Goal: Information Seeking & Learning: Learn about a topic

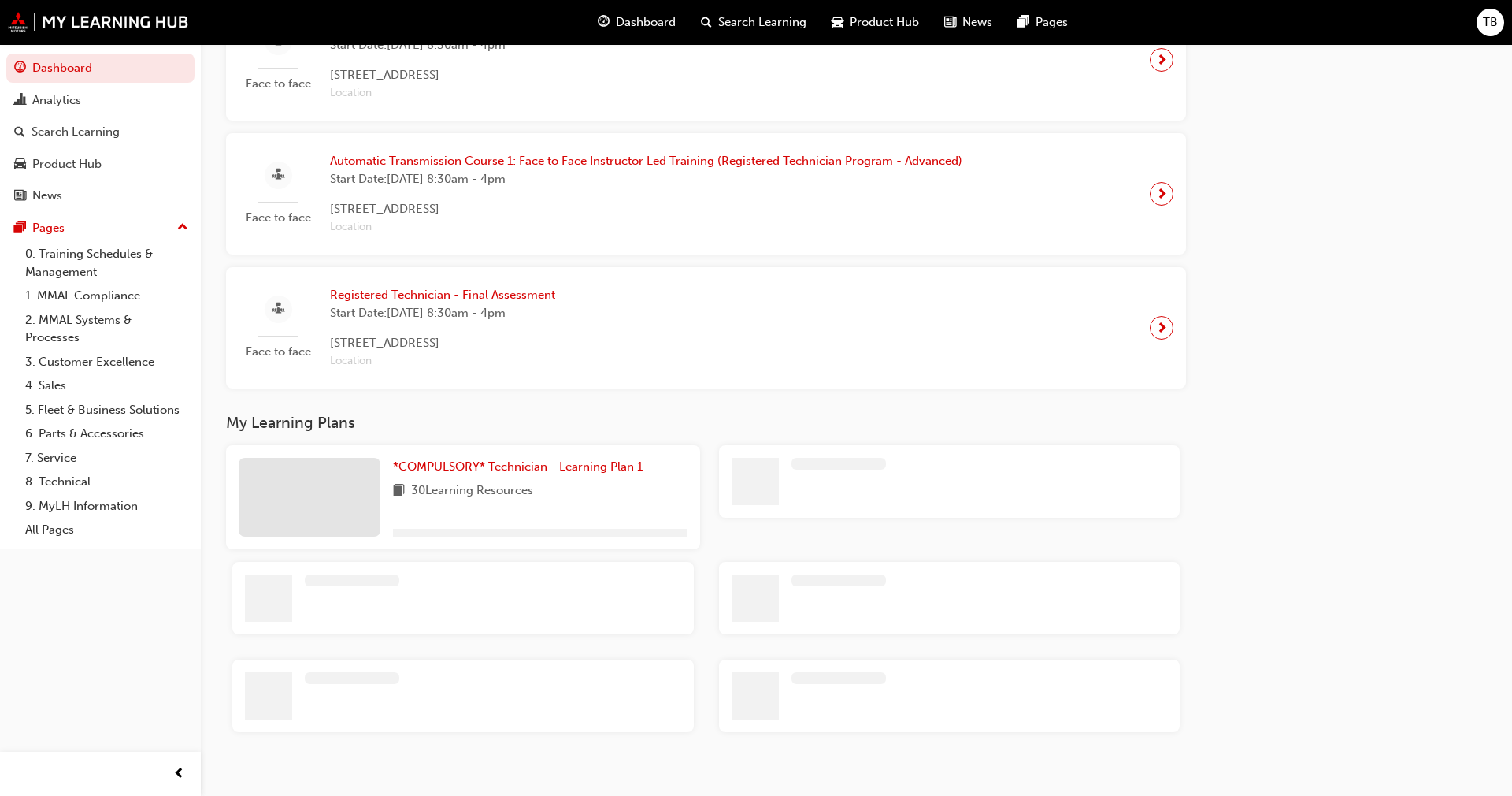
scroll to position [1239, 0]
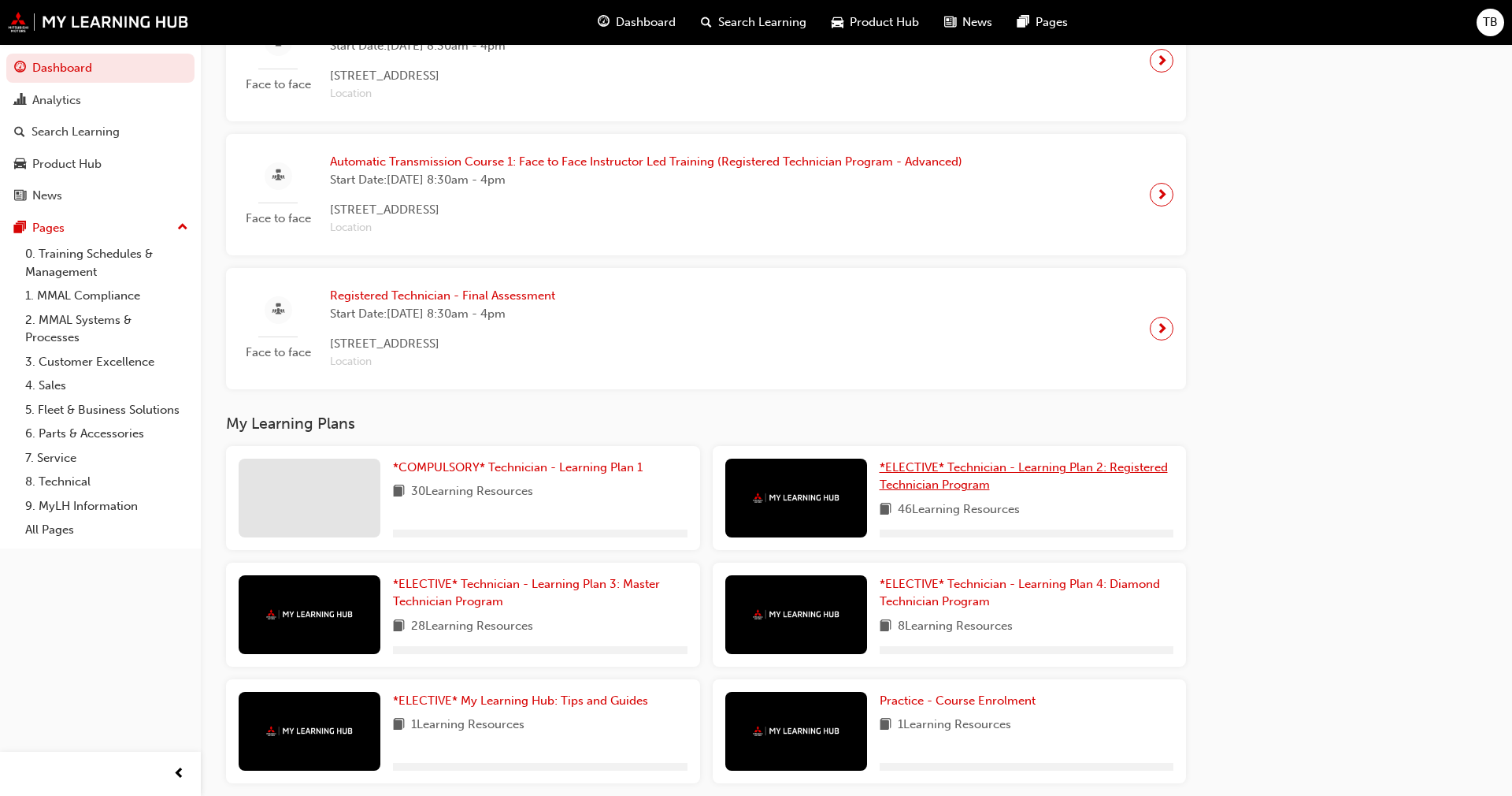
click at [968, 460] on span "*ELECTIVE* Technician - Learning Plan 2: Registered Technician Program" at bounding box center [1024, 476] width 288 height 32
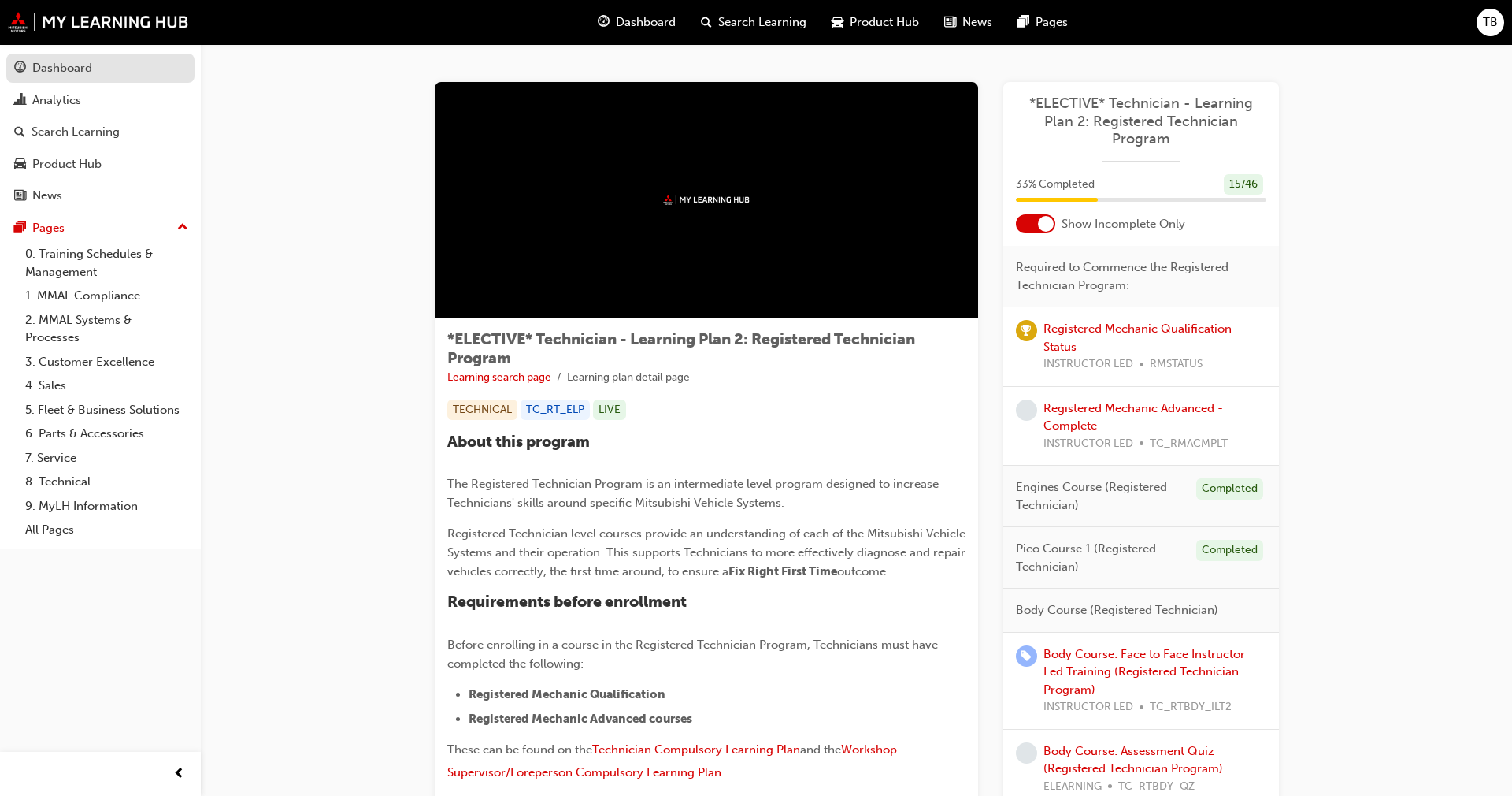
click at [80, 67] on div "Dashboard" at bounding box center [61, 68] width 60 height 18
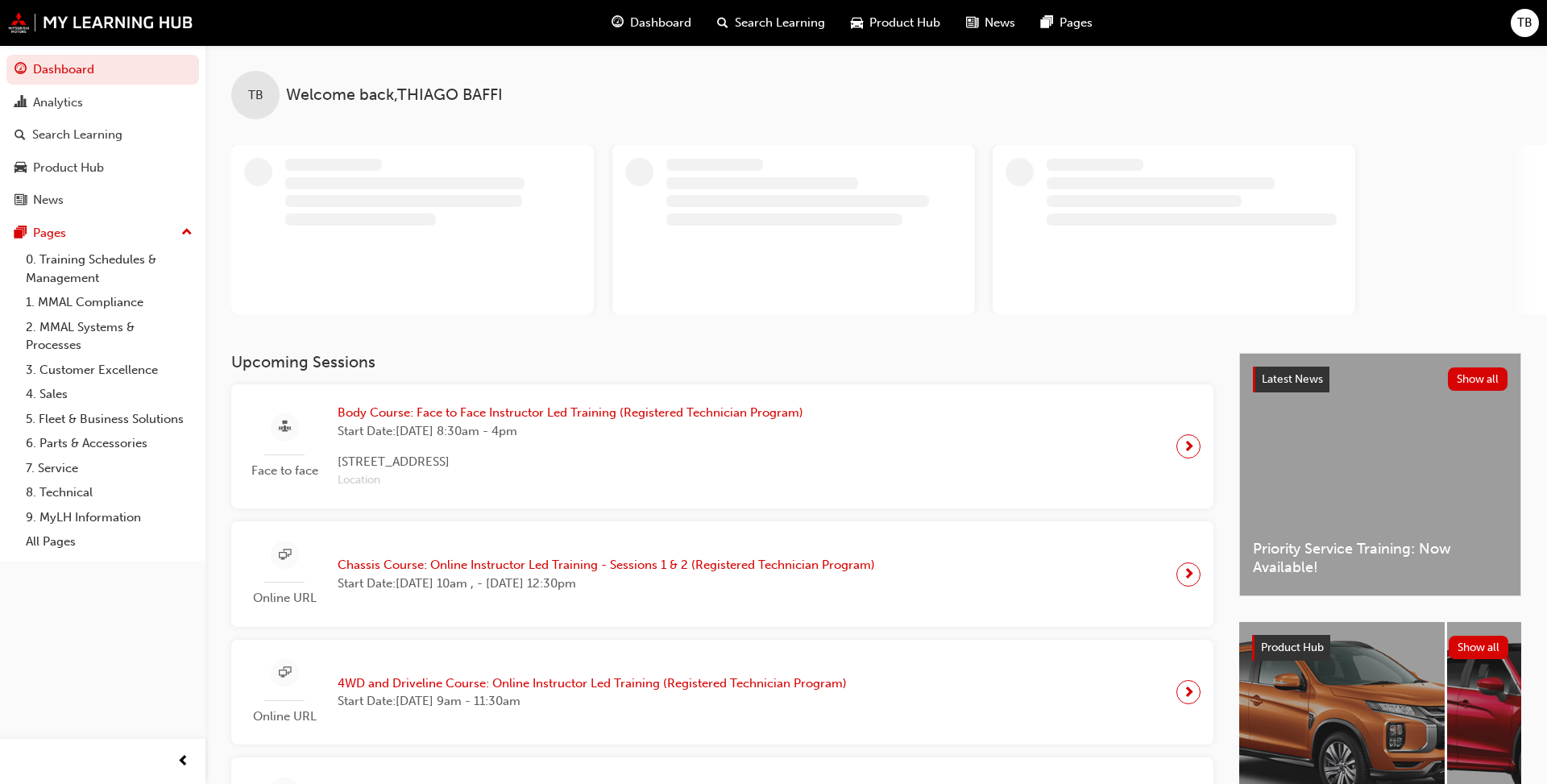
click at [1519, 16] on span "TB" at bounding box center [1525, 23] width 15 height 18
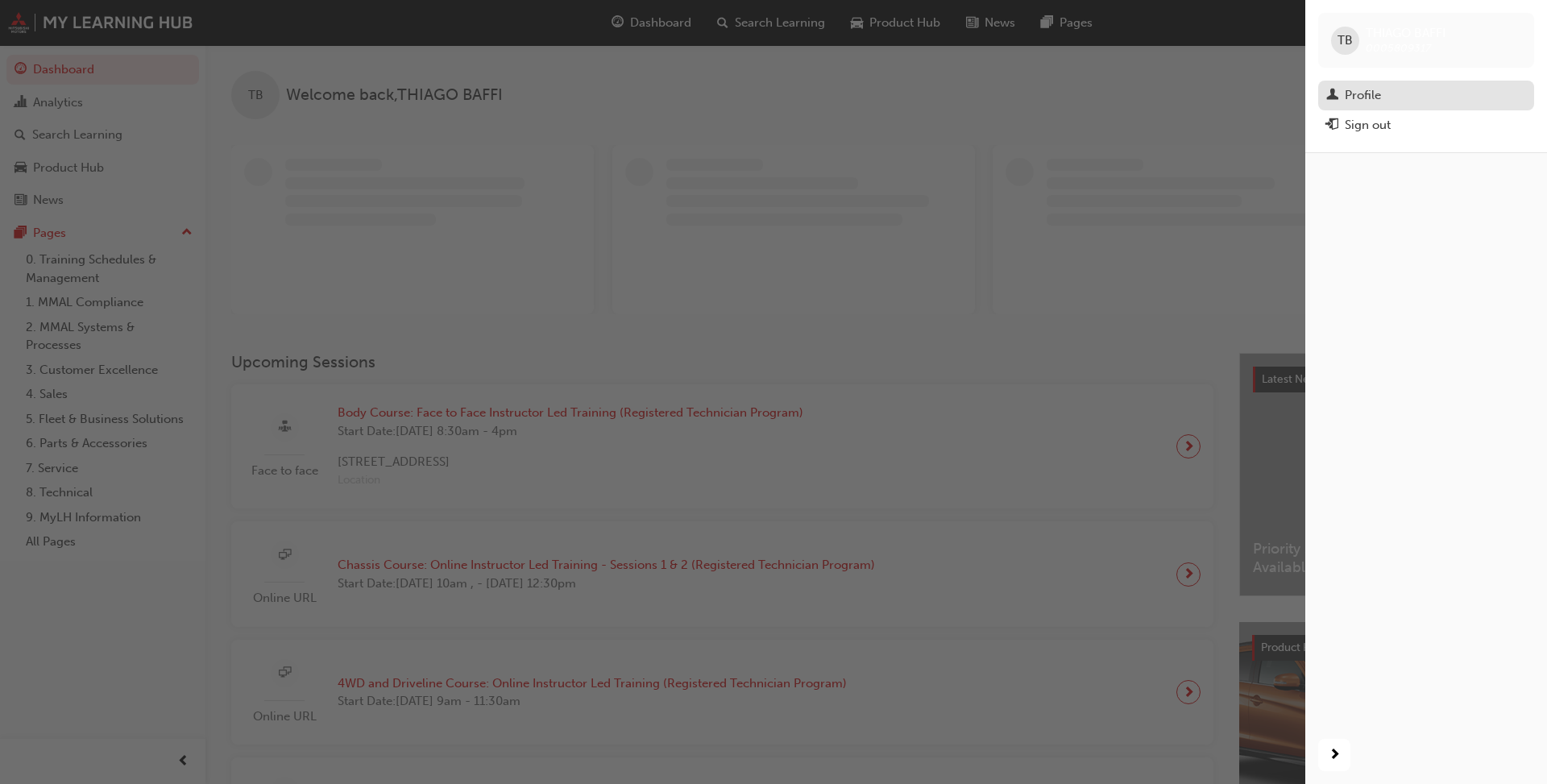
click at [1358, 98] on div "Profile" at bounding box center [1363, 95] width 36 height 18
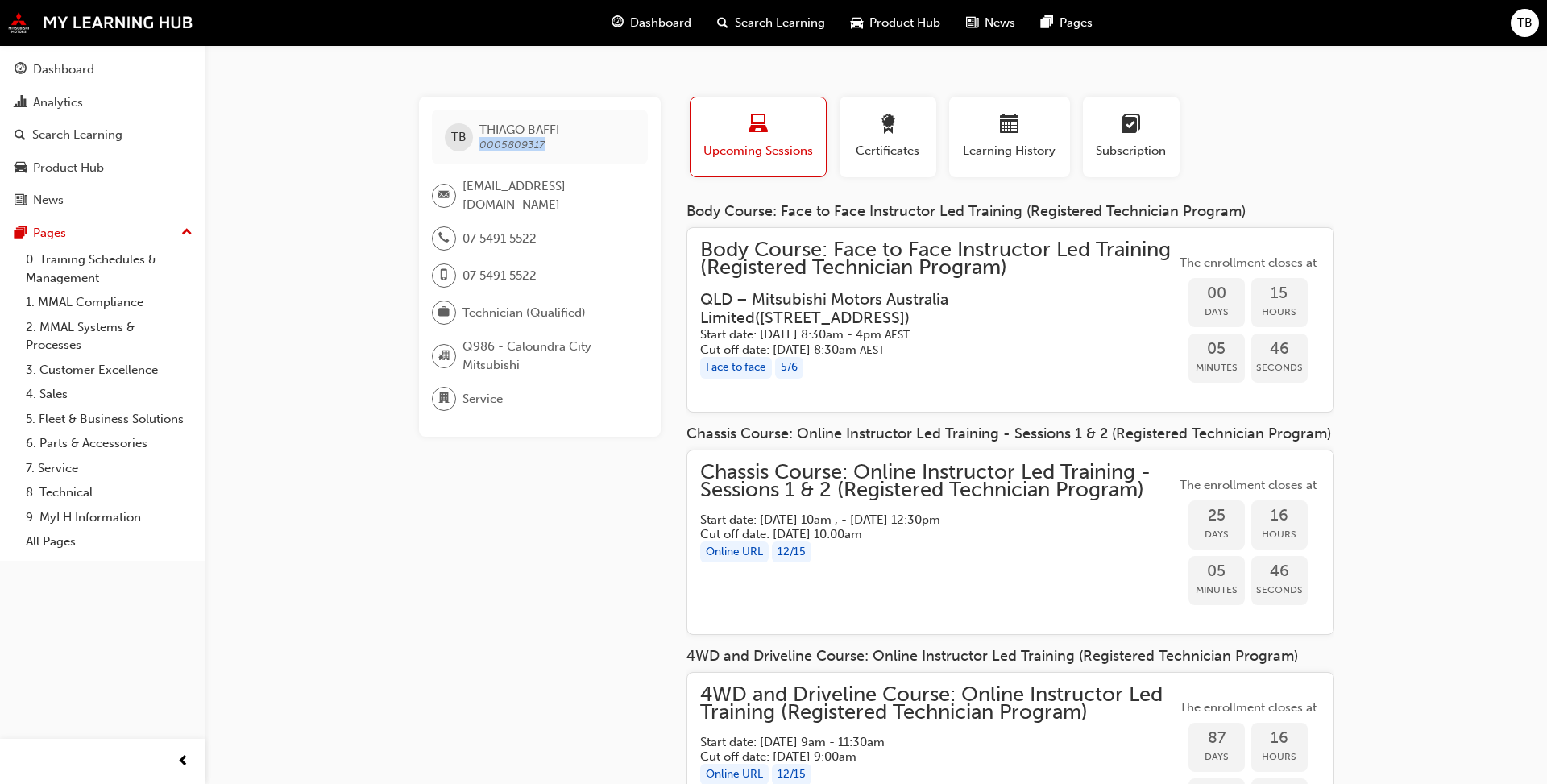
drag, startPoint x: 541, startPoint y: 143, endPoint x: 478, endPoint y: 148, distance: 63.2
click at [480, 148] on span "0005809317" at bounding box center [512, 144] width 66 height 14
click at [96, 71] on div "Dashboard" at bounding box center [103, 70] width 177 height 20
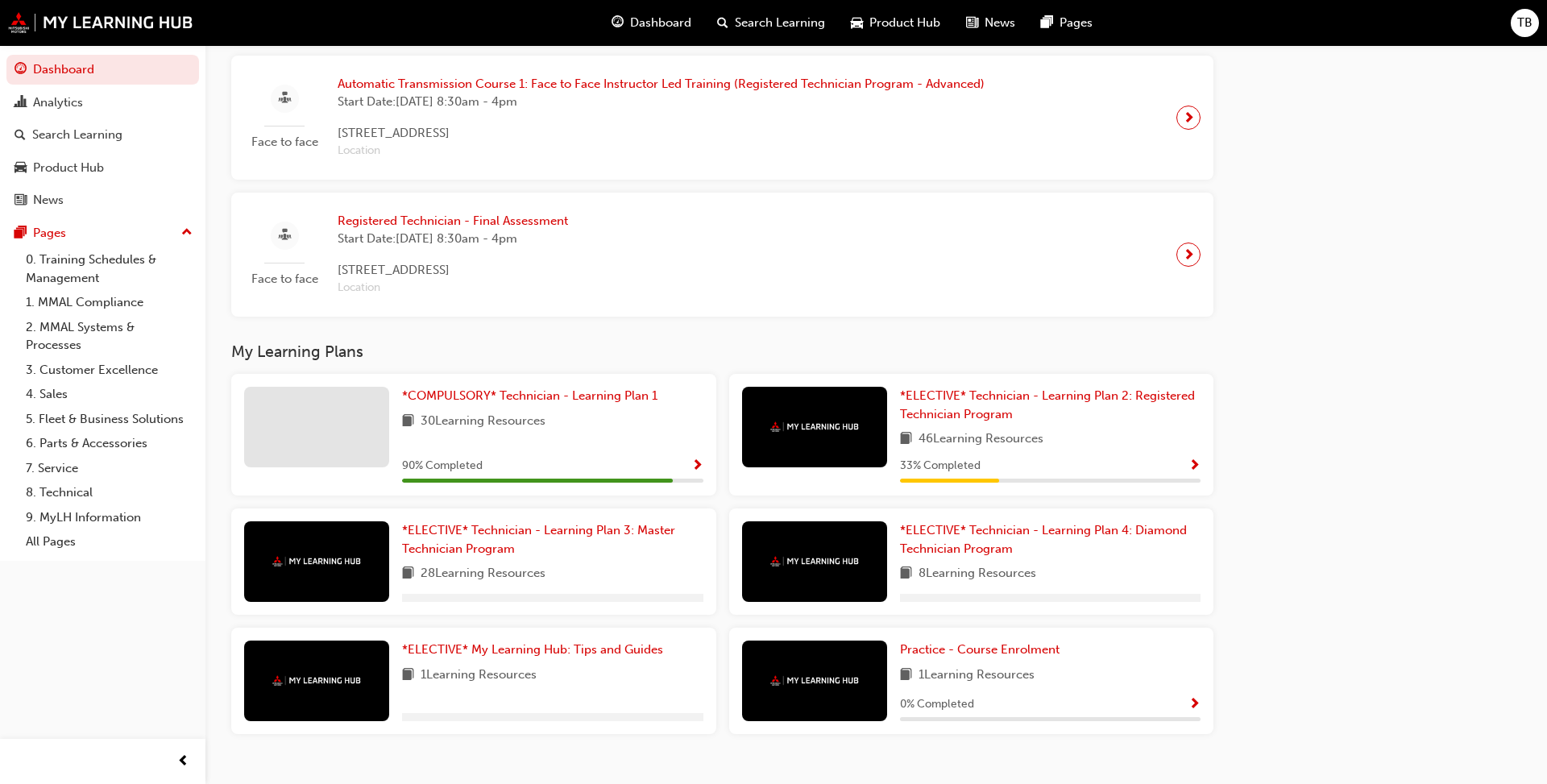
scroll to position [1405, 0]
click at [469, 387] on link "*COMPULSORY* Technician - Learning Plan 1" at bounding box center [533, 397] width 262 height 18
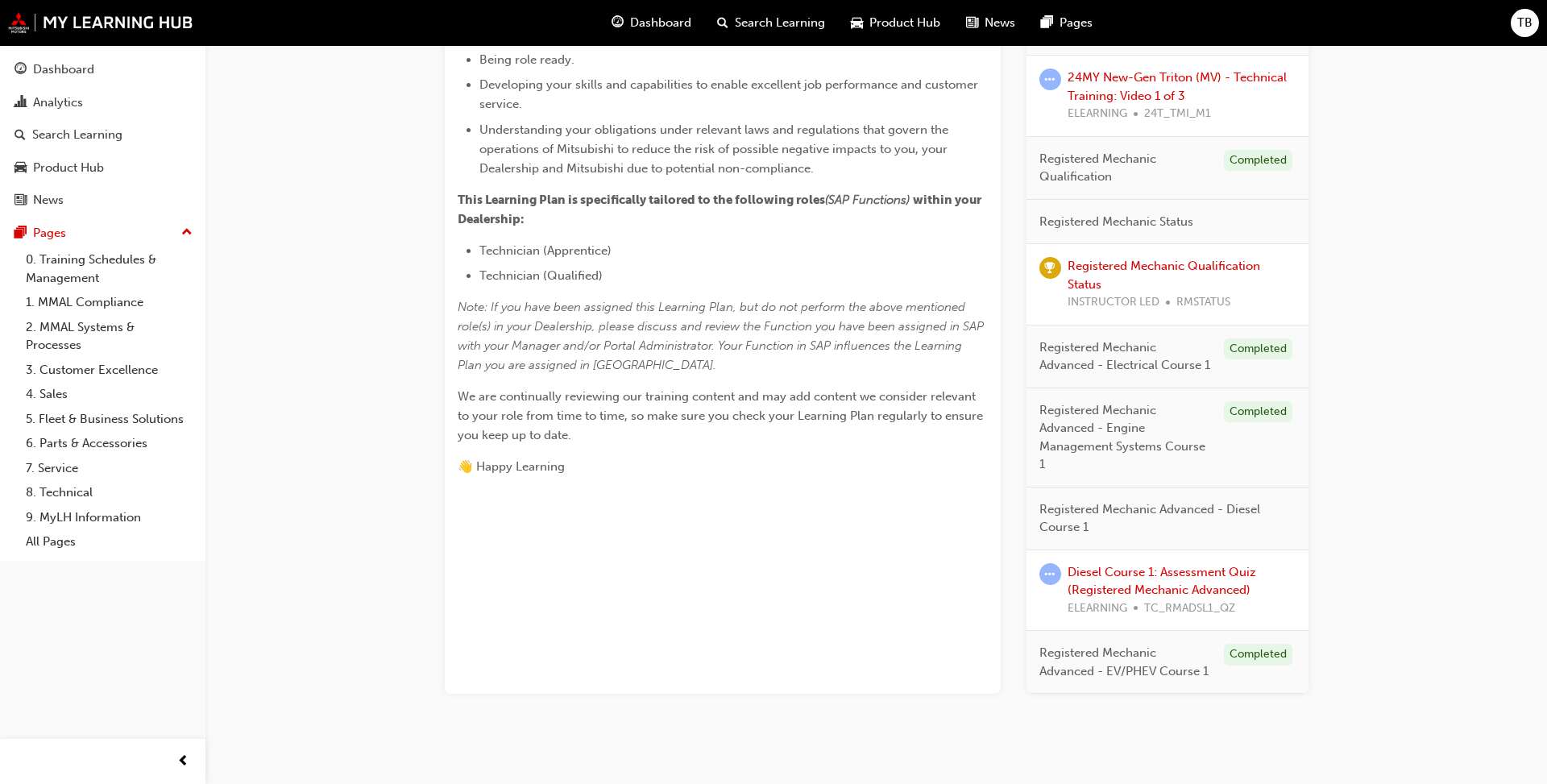
scroll to position [506, 0]
click at [1216, 564] on div "Diesel Course 1: Assessment Quiz (Registered Mechanic Advanced) ELEARNING TC_RM…" at bounding box center [1182, 591] width 228 height 55
click at [1203, 566] on link "Diesel Course 1: Assessment Quiz (Registered Mechanic Advanced)" at bounding box center [1162, 582] width 188 height 33
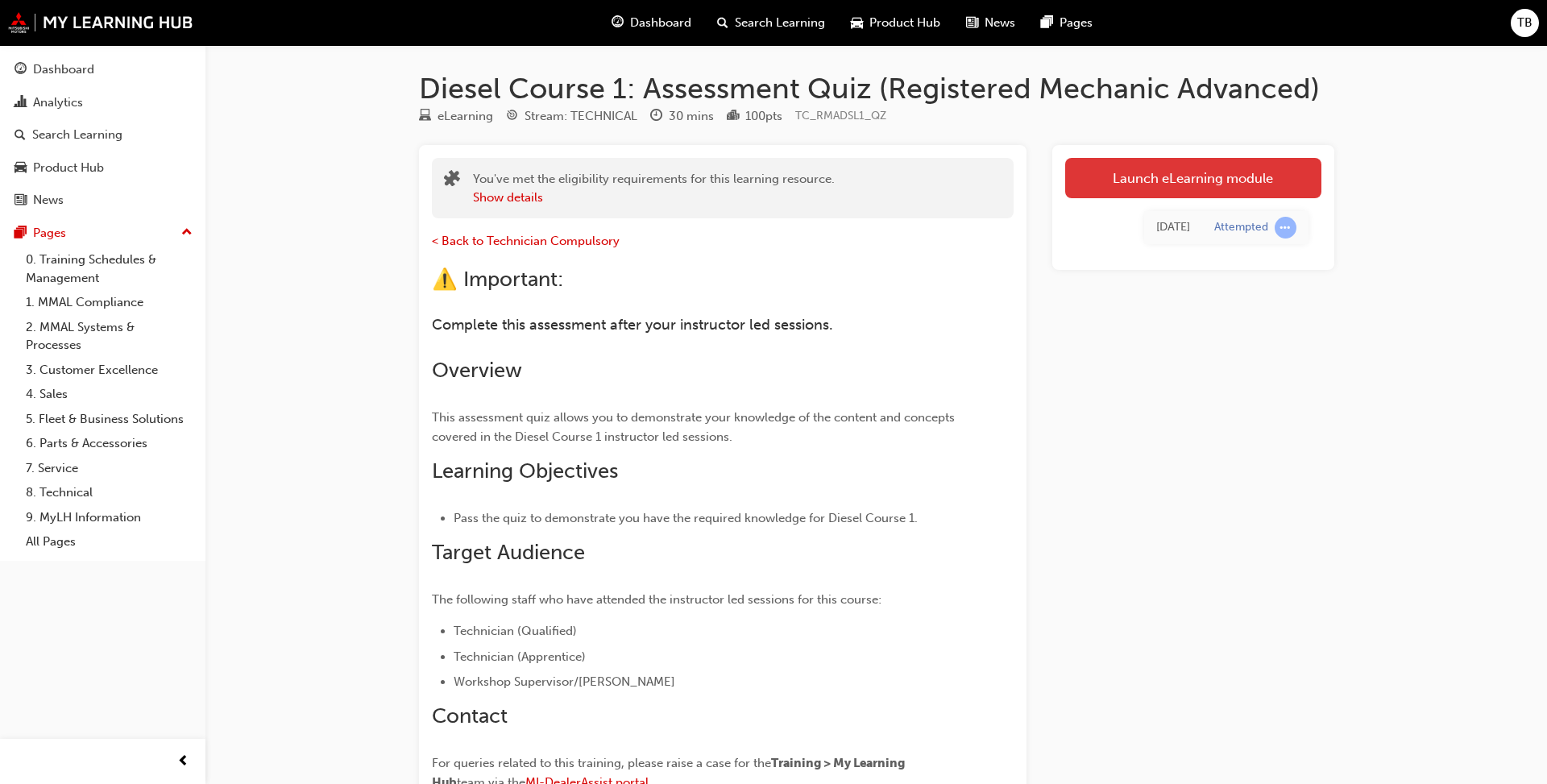
click at [1104, 158] on link "Launch eLearning module" at bounding box center [1194, 178] width 257 height 40
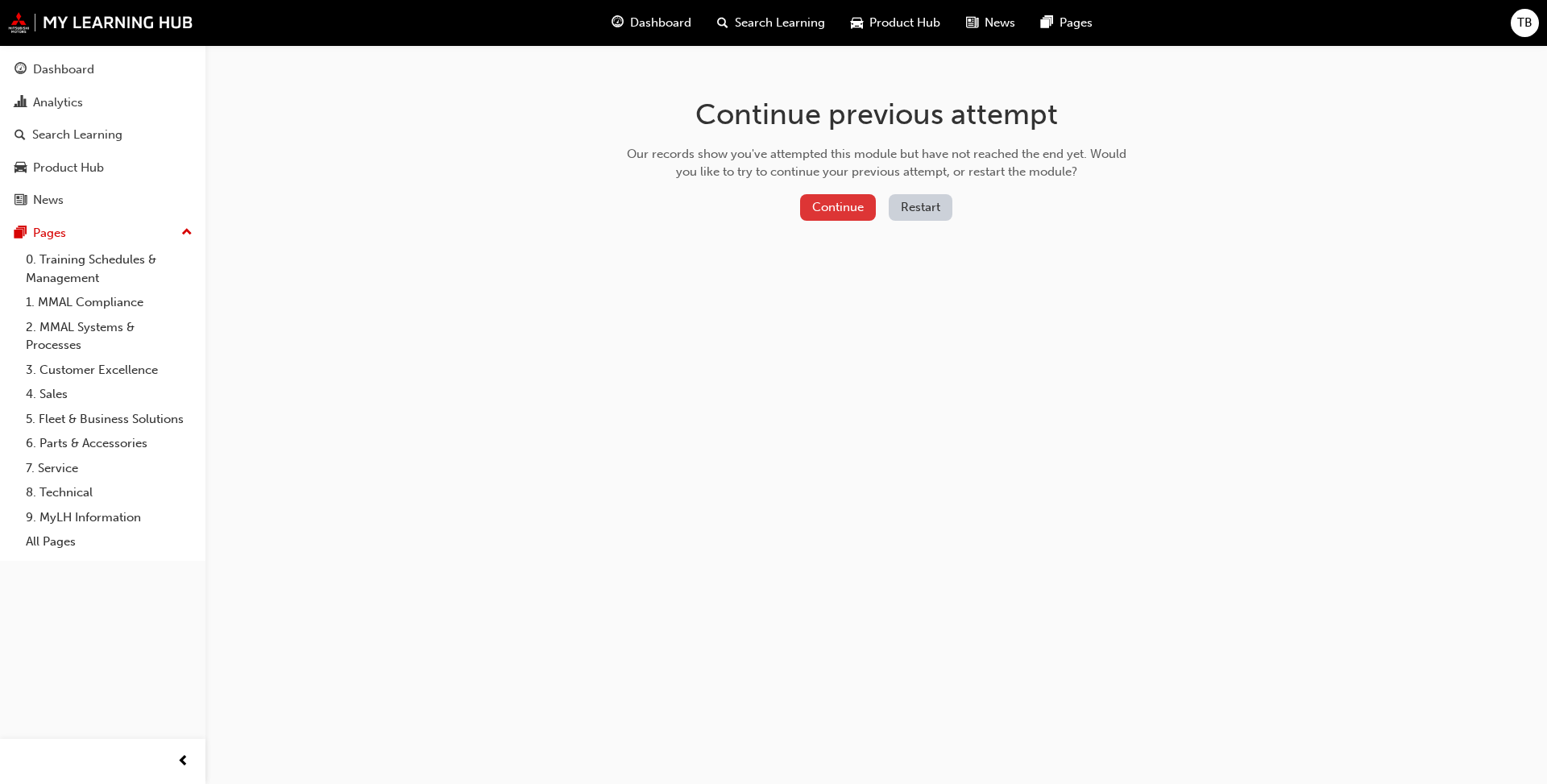
click at [819, 207] on button "Continue" at bounding box center [837, 206] width 76 height 26
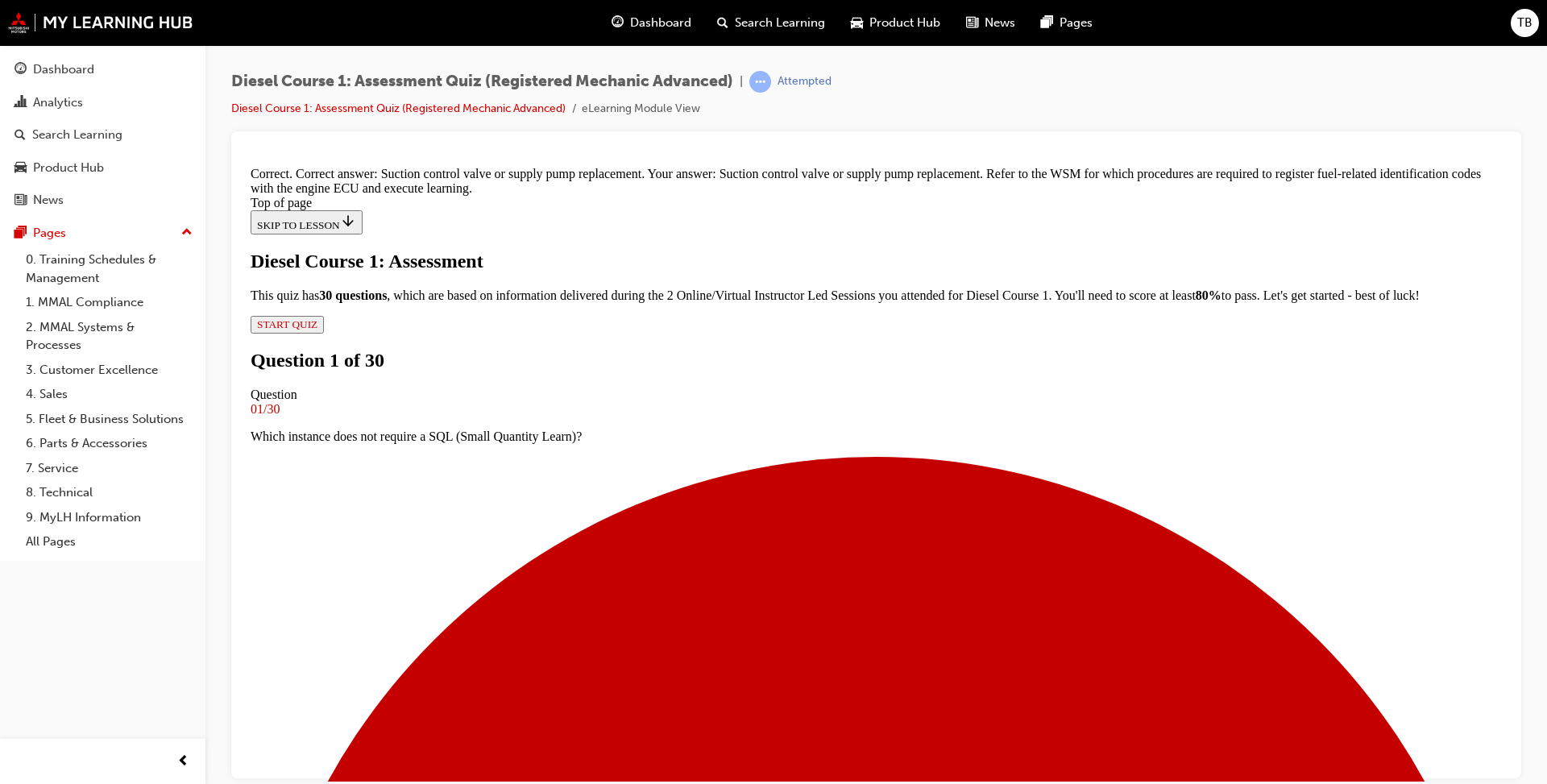
scroll to position [407, 0]
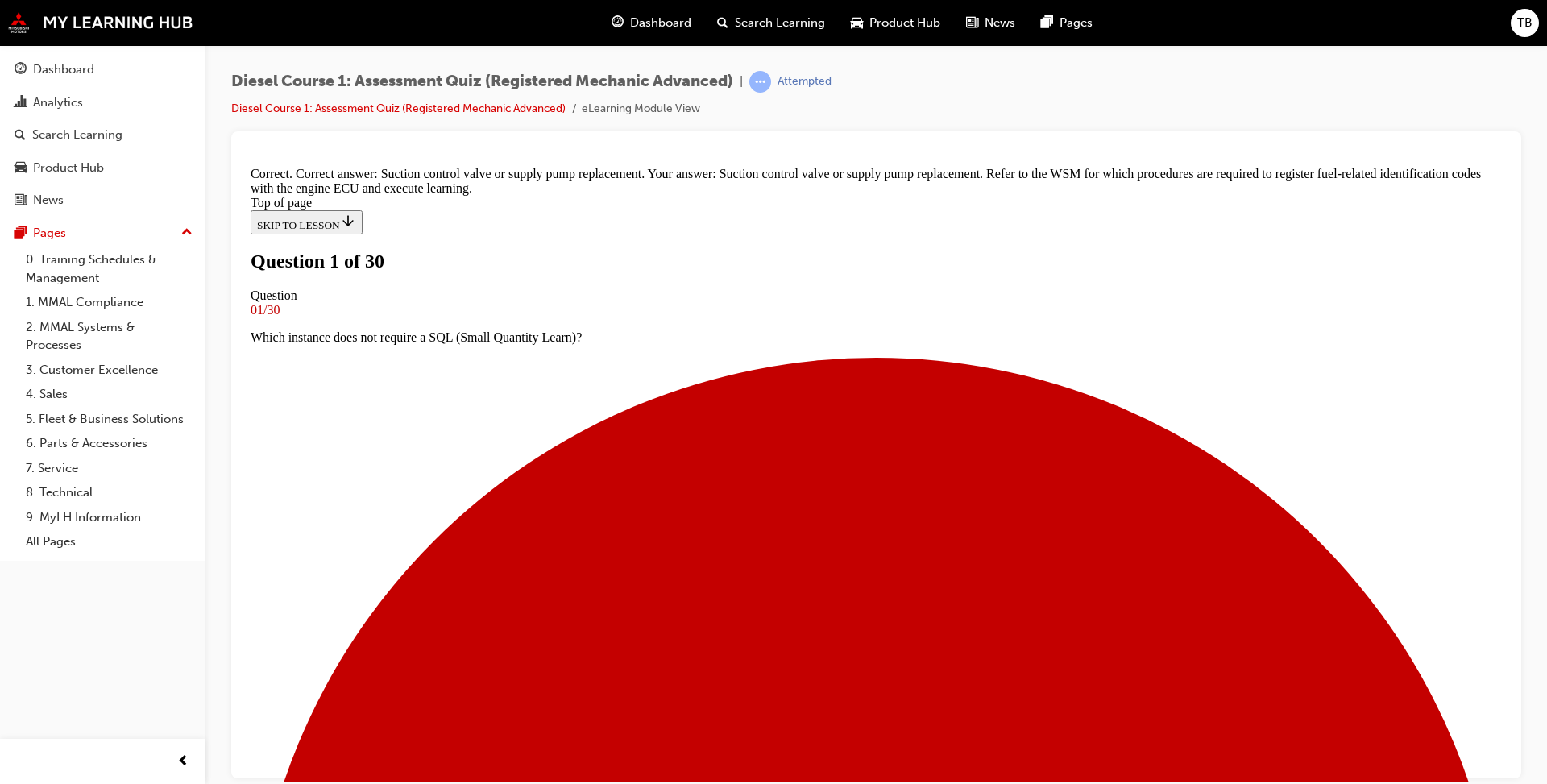
scroll to position [168, 0]
